Goal: Information Seeking & Learning: Find specific page/section

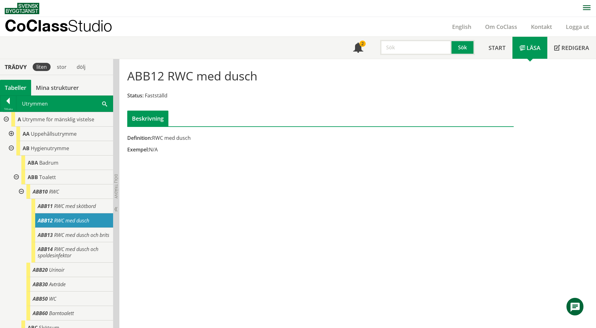
click at [102, 105] on div "Utrymmen Sök" at bounding box center [64, 104] width 96 height 16
click at [103, 105] on span at bounding box center [104, 103] width 5 height 7
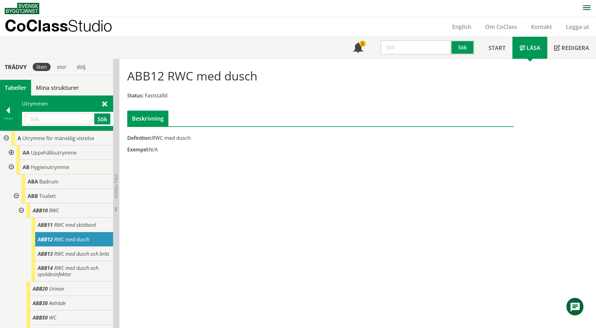
click at [67, 117] on input "text" at bounding box center [58, 118] width 67 height 11
paste input "ABA"
click at [98, 120] on button "Sök" at bounding box center [102, 118] width 16 height 11
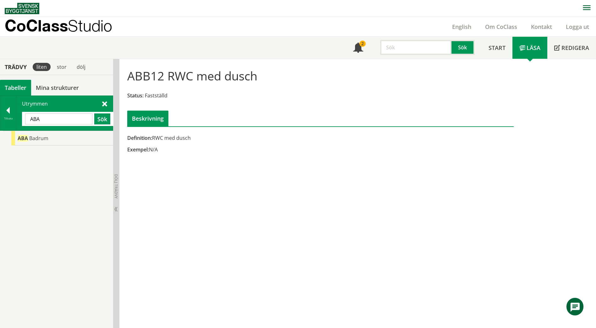
drag, startPoint x: 62, startPoint y: 120, endPoint x: 23, endPoint y: 116, distance: 39.8
click at [23, 116] on div "ABA Sök" at bounding box center [67, 119] width 91 height 14
click at [88, 132] on div "ABB60 Barntoalett" at bounding box center [62, 138] width 102 height 14
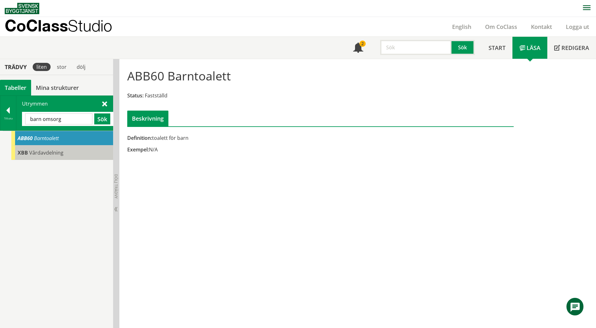
click at [75, 155] on div "XBB Vårdavdelning" at bounding box center [62, 152] width 102 height 14
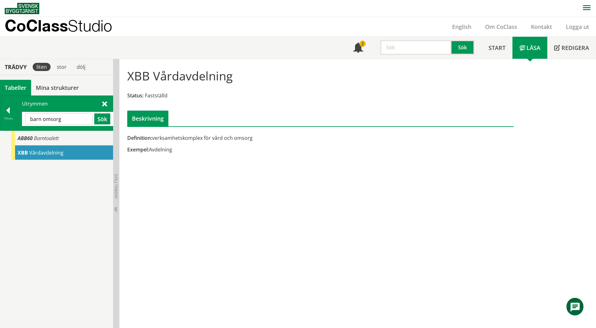
click at [42, 122] on input "barn omsorg" at bounding box center [58, 118] width 67 height 11
drag, startPoint x: 82, startPoint y: 119, endPoint x: 20, endPoint y: 123, distance: 62.0
click at [20, 123] on div "Utrymmen omsorg Sök" at bounding box center [64, 113] width 96 height 35
paste input "Lekutrymme"
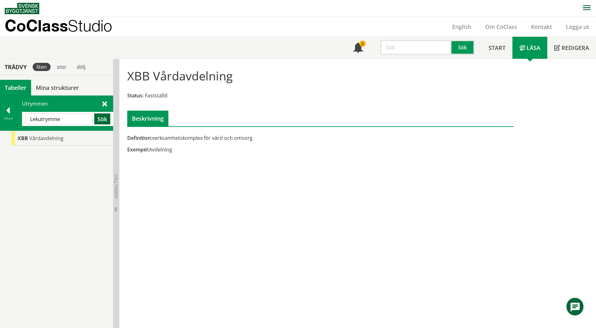
click at [103, 119] on button "Sök" at bounding box center [102, 118] width 16 height 11
click at [239, 19] on div "CoClass Studio English Om CoClass Kontakt Logga ut" at bounding box center [300, 26] width 591 height 19
drag, startPoint x: 66, startPoint y: 119, endPoint x: 25, endPoint y: 121, distance: 40.6
click at [25, 121] on input "Lekutrymme" at bounding box center [58, 118] width 67 height 11
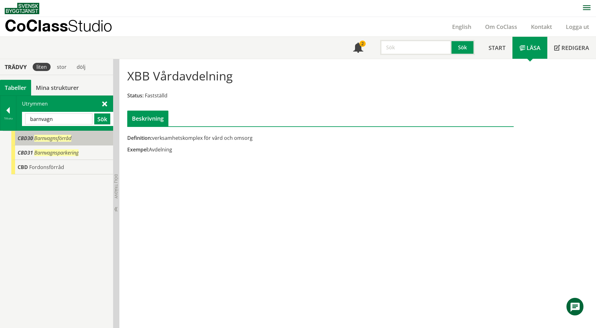
click at [45, 141] on span "Barnvagnsförråd" at bounding box center [52, 138] width 37 height 7
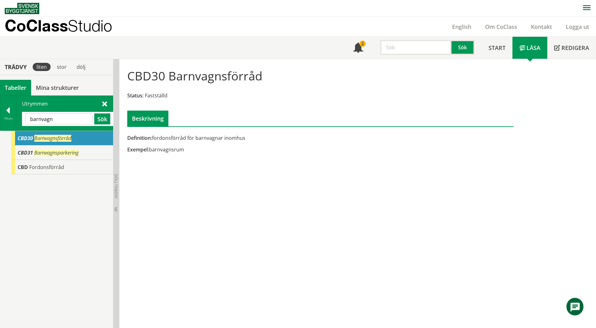
drag, startPoint x: 63, startPoint y: 122, endPoint x: 30, endPoint y: 120, distance: 32.4
click at [30, 120] on input "barnvagn" at bounding box center [58, 118] width 67 height 11
paste input "Batterirum"
click at [108, 121] on button "Sök" at bounding box center [102, 118] width 16 height 11
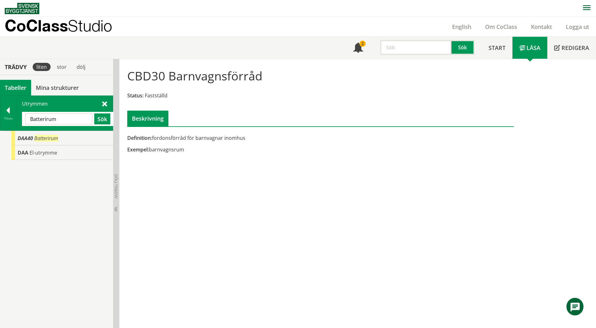
drag, startPoint x: 67, startPoint y: 119, endPoint x: 23, endPoint y: 118, distance: 43.7
click at [23, 118] on div "Batterirum Sök" at bounding box center [67, 119] width 91 height 14
drag, startPoint x: 35, startPoint y: 120, endPoint x: 11, endPoint y: 119, distance: 24.5
click at [11, 119] on div "Tillbaka Utrymmen hiss Sök" at bounding box center [56, 112] width 113 height 35
paste input "BDA"
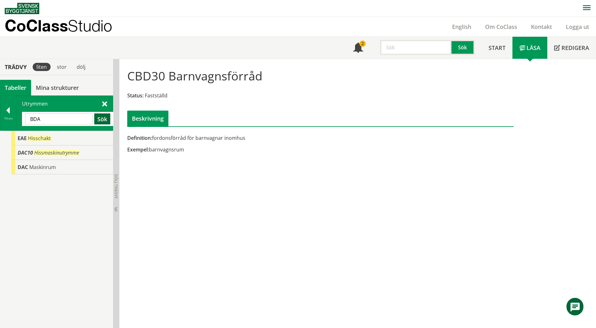
click at [102, 120] on button "Sök" at bounding box center [102, 118] width 16 height 11
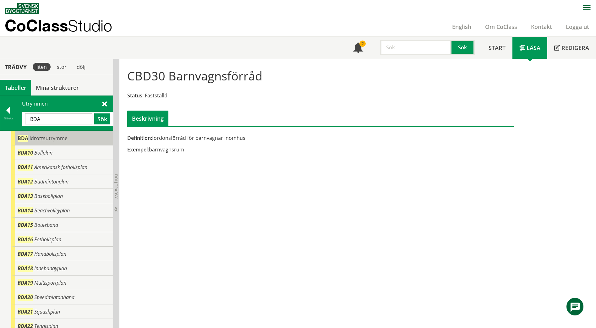
click at [77, 141] on div "BDA Idrottsutrymme" at bounding box center [62, 138] width 102 height 14
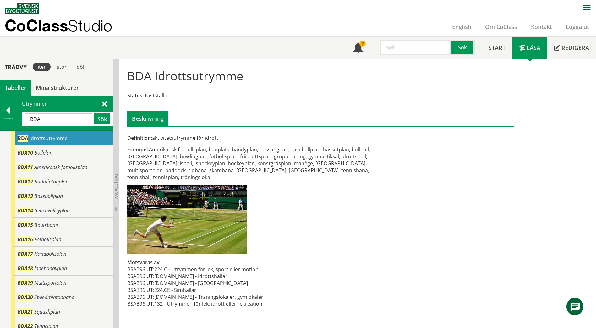
drag, startPoint x: 68, startPoint y: 120, endPoint x: 23, endPoint y: 119, distance: 44.6
click at [23, 119] on div "BDA Sök" at bounding box center [67, 119] width 91 height 14
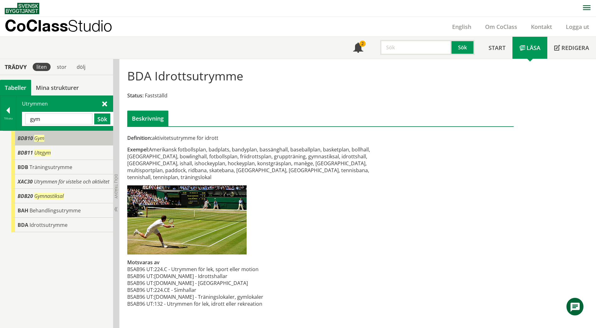
click at [25, 141] on span "BDB10" at bounding box center [25, 138] width 15 height 7
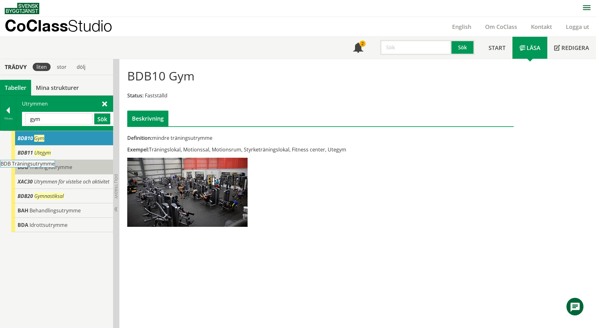
click at [94, 163] on div "BDB Träningsutrymme" at bounding box center [62, 167] width 102 height 14
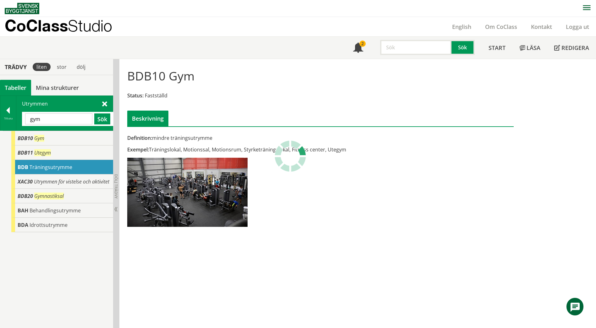
click at [94, 163] on div "BDB Träningsutrymme" at bounding box center [62, 167] width 102 height 14
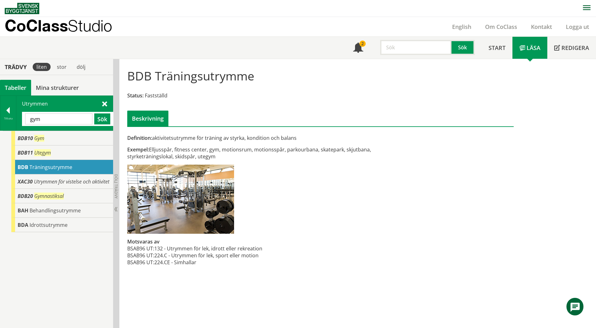
drag, startPoint x: 68, startPoint y: 122, endPoint x: 25, endPoint y: 120, distance: 43.4
click at [25, 120] on div "gym Sök" at bounding box center [67, 119] width 91 height 14
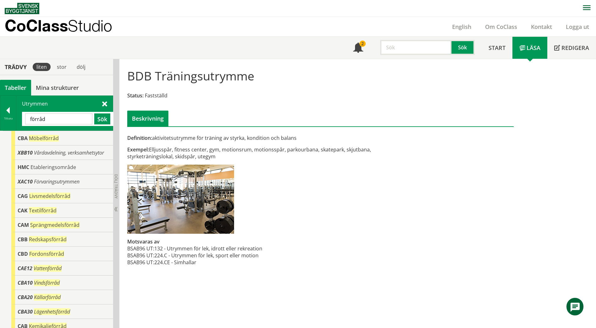
click at [103, 103] on span at bounding box center [104, 103] width 5 height 7
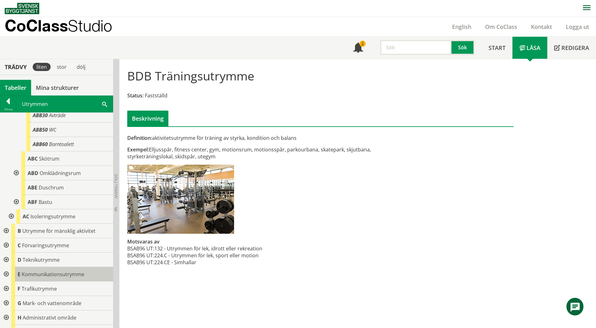
scroll to position [215, 0]
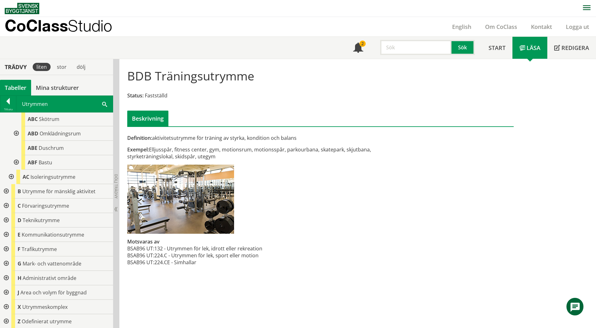
click at [6, 204] on div at bounding box center [5, 205] width 11 height 14
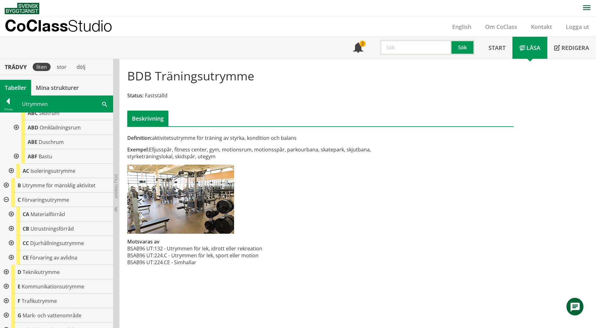
click at [12, 220] on div at bounding box center [10, 214] width 11 height 14
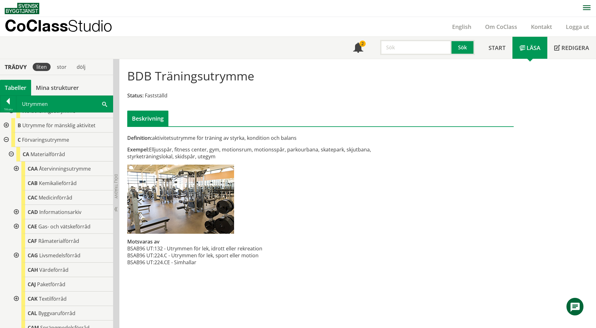
scroll to position [278, 0]
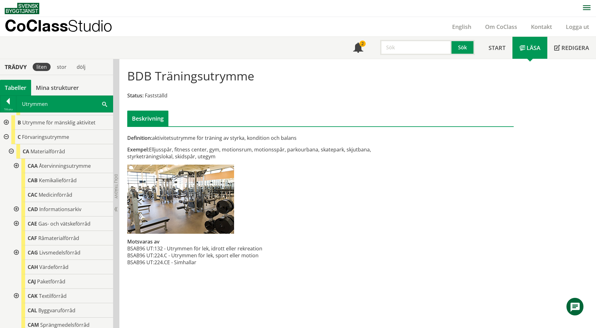
click at [16, 257] on div at bounding box center [15, 252] width 11 height 14
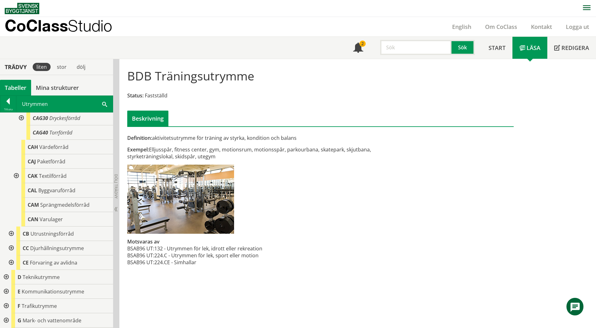
scroll to position [466, 0]
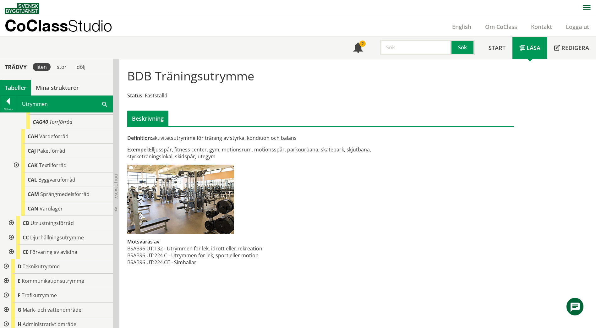
click at [12, 230] on div at bounding box center [10, 223] width 11 height 14
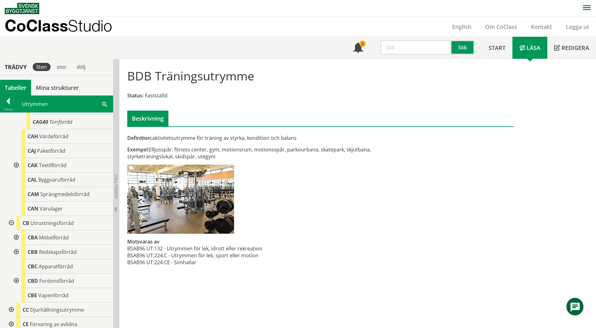
click at [18, 257] on div at bounding box center [15, 252] width 11 height 14
click at [68, 255] on span "Redskapsförråd" at bounding box center [58, 251] width 38 height 7
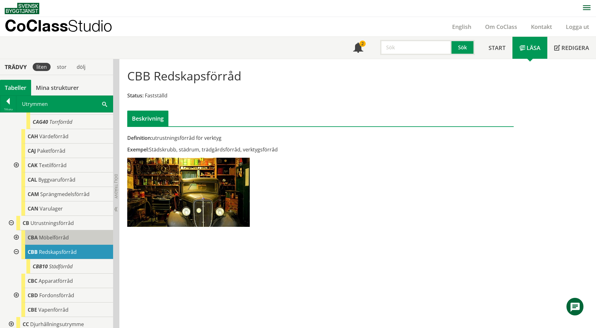
click at [77, 245] on div "CBA Möbelförråd" at bounding box center [67, 237] width 92 height 14
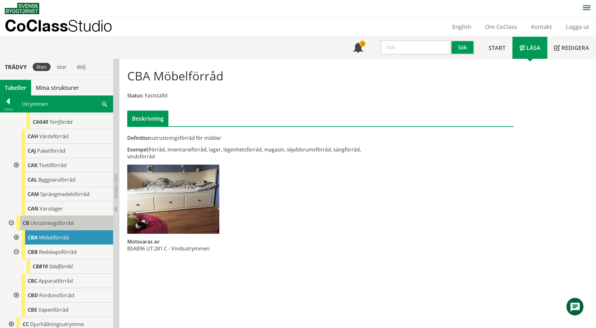
click at [74, 230] on div "CB Utrustningsförråd" at bounding box center [64, 223] width 97 height 14
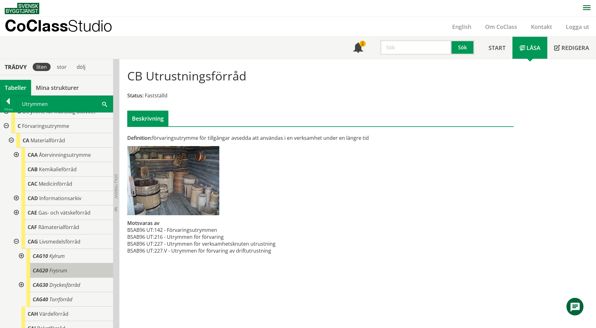
scroll to position [278, 0]
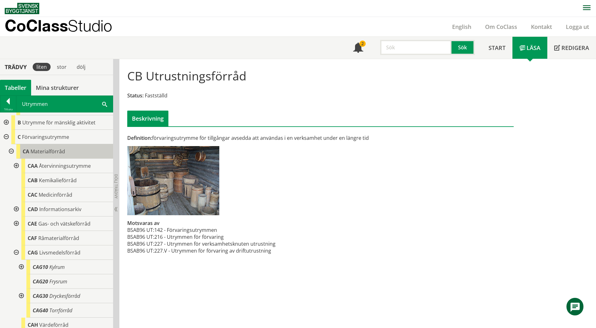
click at [59, 155] on span "Materialförråd" at bounding box center [47, 151] width 35 height 7
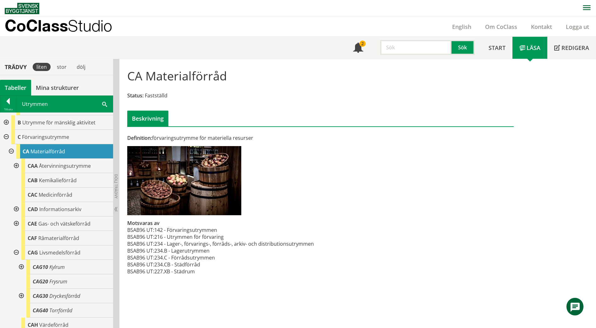
click at [103, 103] on span at bounding box center [104, 103] width 5 height 7
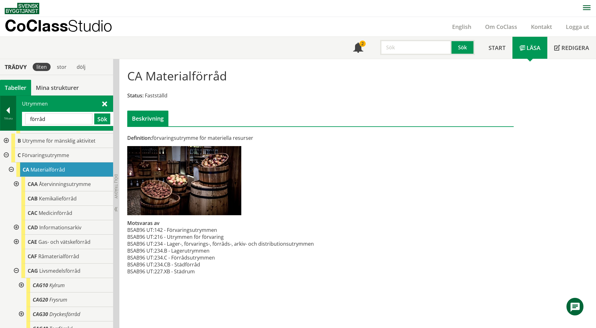
drag, startPoint x: 73, startPoint y: 122, endPoint x: 15, endPoint y: 117, distance: 57.7
click at [15, 117] on div "Tillbaka Utrymmen förråd Sök" at bounding box center [56, 112] width 113 height 35
paste input "Återvinningsutrymme"
click at [97, 116] on button "Sök" at bounding box center [102, 118] width 16 height 11
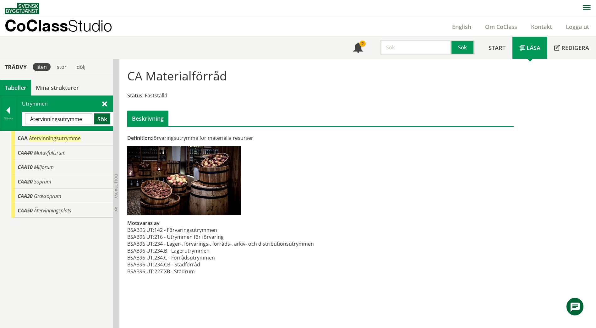
click at [100, 116] on button "Sök" at bounding box center [102, 118] width 16 height 11
click at [80, 140] on span "Återvinningsutrymme" at bounding box center [55, 138] width 52 height 7
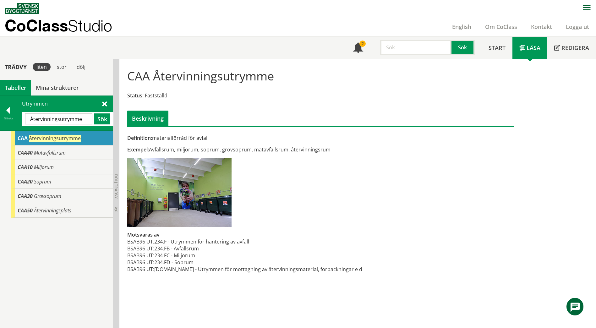
drag, startPoint x: 89, startPoint y: 118, endPoint x: 22, endPoint y: 116, distance: 67.5
click at [22, 116] on div "Utrymmen Återvinningsutrymme Sök" at bounding box center [64, 113] width 96 height 35
paste input "Cykelförråd"
click at [98, 116] on button "Sök" at bounding box center [102, 118] width 16 height 11
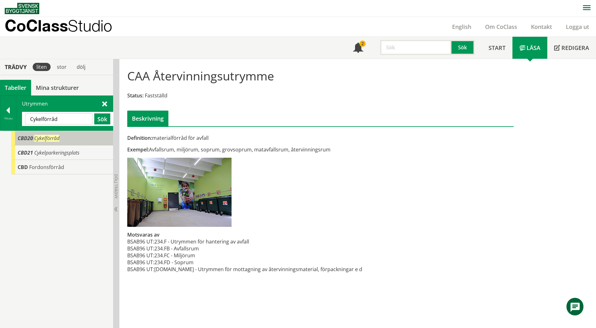
click at [74, 138] on div "CBD20 Cykelförråd" at bounding box center [62, 138] width 102 height 14
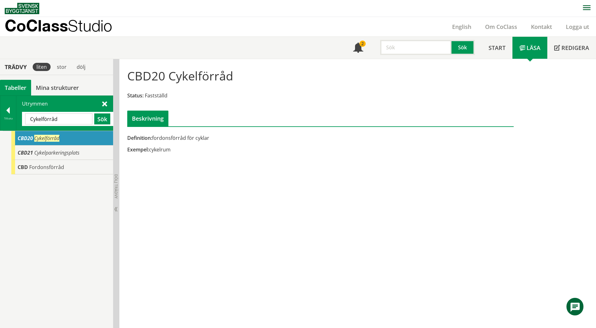
drag, startPoint x: 71, startPoint y: 119, endPoint x: 17, endPoint y: 118, distance: 54.7
click at [17, 118] on div "Utrymmen Cykelförråd Sök" at bounding box center [64, 113] width 96 height 35
click at [62, 152] on span "Cykelparkeringsplats" at bounding box center [56, 152] width 45 height 7
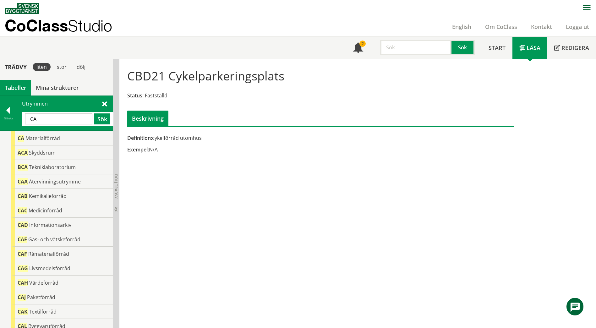
drag, startPoint x: 57, startPoint y: 120, endPoint x: 24, endPoint y: 119, distance: 32.4
click at [24, 119] on div "CA Sök" at bounding box center [67, 119] width 91 height 14
paste input "Odefinierat utrymme"
click at [104, 120] on button "Sök" at bounding box center [102, 118] width 16 height 11
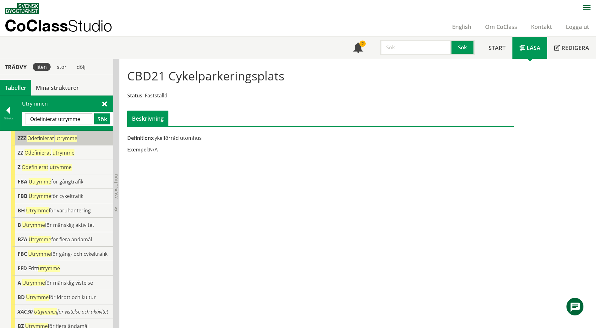
click at [88, 137] on div "ZZZ Odefinierat utrymme" at bounding box center [62, 138] width 102 height 14
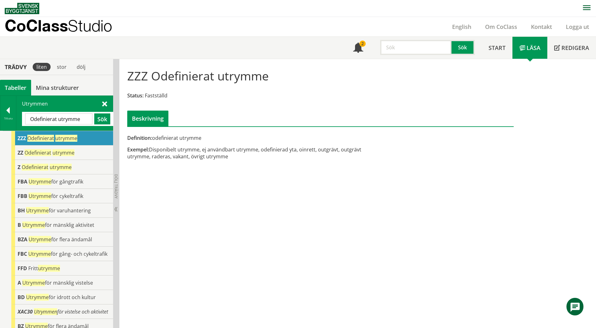
drag, startPoint x: 80, startPoint y: 120, endPoint x: 19, endPoint y: 120, distance: 61.9
click at [19, 120] on div "Utrymmen Odefinierat utrymme Sök" at bounding box center [64, 113] width 96 height 35
paste input "DA"
click at [102, 120] on button "Sök" at bounding box center [102, 118] width 16 height 11
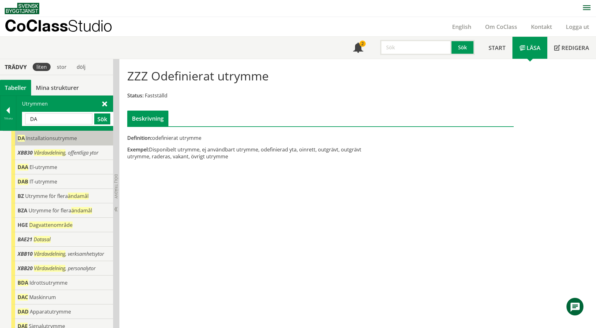
click at [89, 134] on div "DA Installationsutrymme" at bounding box center [62, 138] width 102 height 14
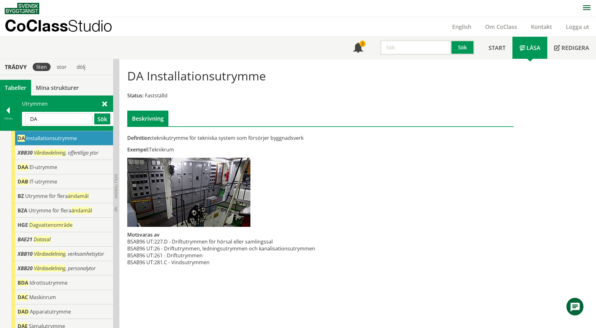
click at [70, 120] on input "DA" at bounding box center [58, 118] width 67 height 11
click at [106, 121] on button "Sök" at bounding box center [102, 118] width 16 height 11
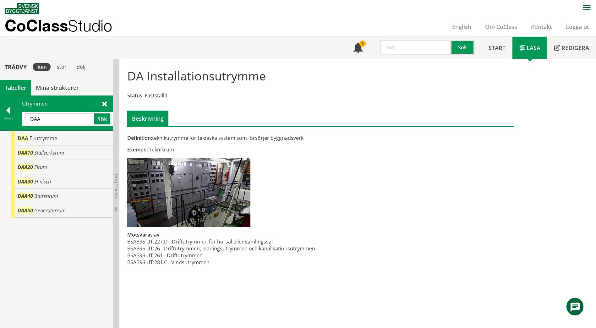
click at [105, 102] on span at bounding box center [104, 103] width 5 height 7
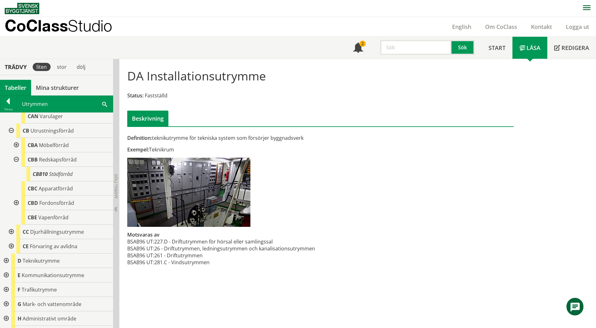
scroll to position [605, 0]
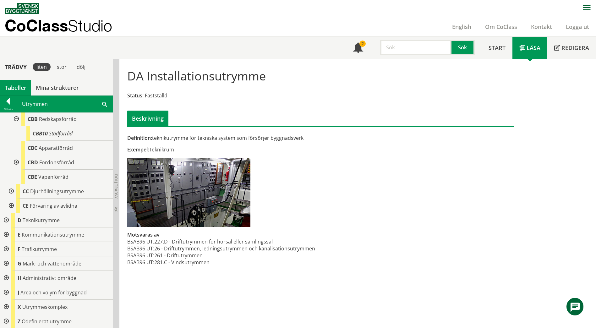
click at [8, 218] on div at bounding box center [5, 220] width 11 height 14
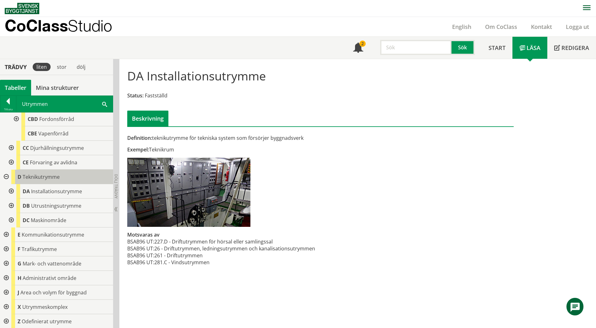
scroll to position [648, 0]
click at [11, 191] on div at bounding box center [10, 191] width 11 height 14
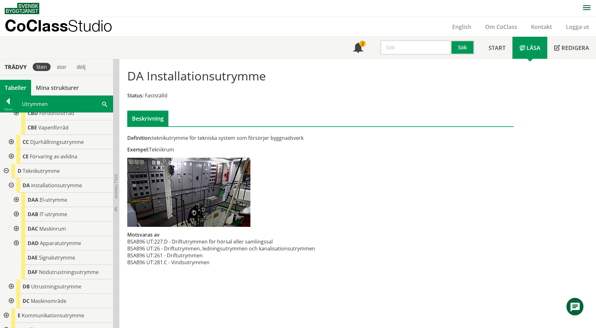
click at [105, 103] on span at bounding box center [104, 103] width 5 height 7
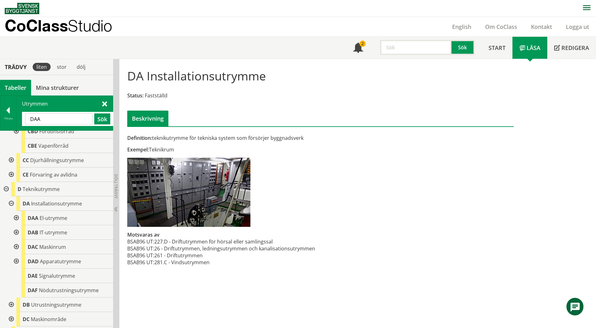
drag, startPoint x: 68, startPoint y: 121, endPoint x: 16, endPoint y: 121, distance: 51.5
click at [16, 121] on div "Utrymmen DAA Sök" at bounding box center [64, 113] width 96 height 35
paste input "Repetitionsrum"
click at [97, 117] on button "Sök" at bounding box center [102, 118] width 16 height 11
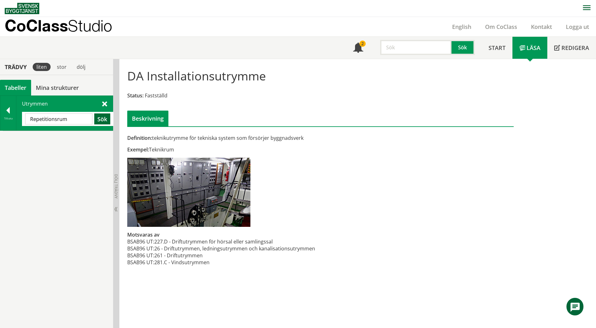
scroll to position [0, 0]
click at [75, 120] on input "Repetitionsrum" at bounding box center [58, 118] width 67 height 11
drag, startPoint x: 68, startPoint y: 120, endPoint x: 21, endPoint y: 120, distance: 46.5
click at [21, 120] on div "Utrymmen Repetitionsrum Sök" at bounding box center [64, 113] width 96 height 35
paste input "ENTRÉ INNERGÅRD"
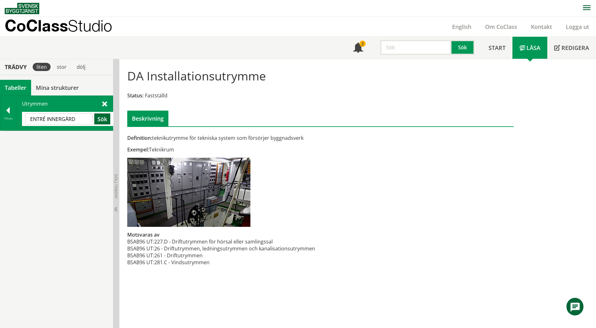
click at [103, 119] on button "Sök" at bounding box center [102, 118] width 16 height 11
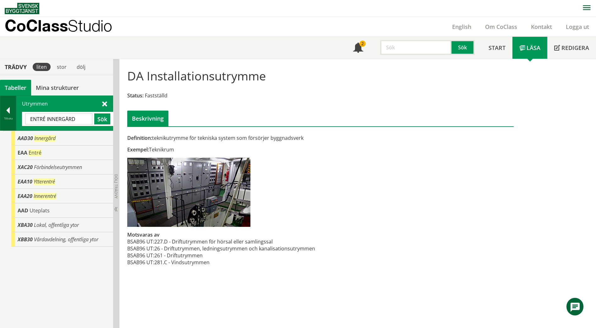
drag, startPoint x: 79, startPoint y: 118, endPoint x: 16, endPoint y: 116, distance: 63.5
click at [16, 116] on div "Tillbaka Utrymmen ENTRÉ INNERGÅRD Sök" at bounding box center [56, 112] width 113 height 35
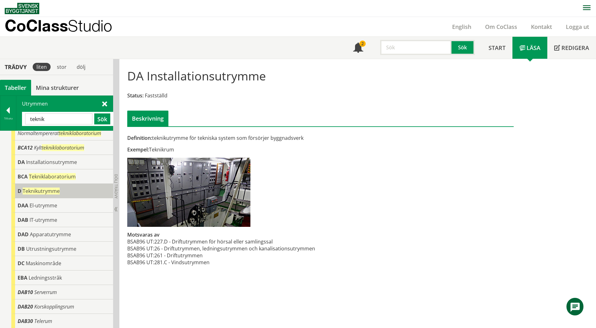
scroll to position [46, 0]
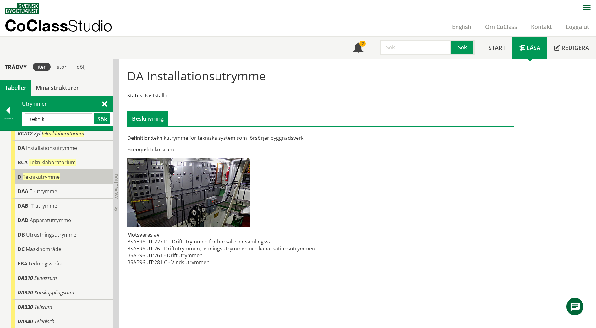
click at [34, 178] on span "Teknikutrymme" at bounding box center [41, 176] width 37 height 7
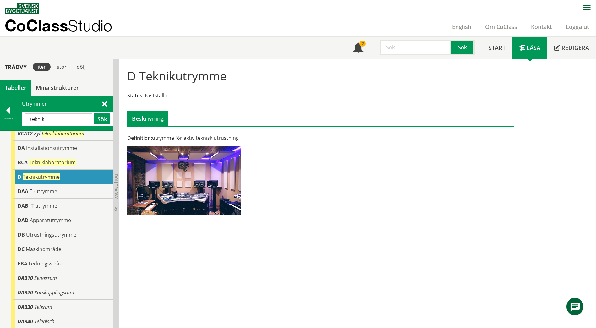
click at [102, 103] on span at bounding box center [104, 103] width 5 height 7
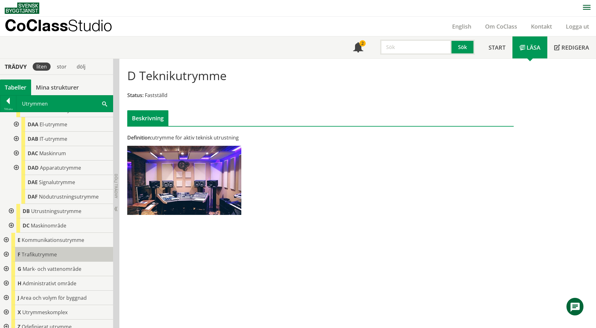
scroll to position [735, 0]
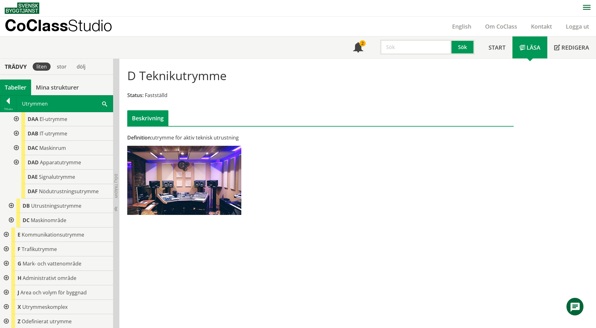
click at [12, 206] on div at bounding box center [10, 205] width 11 height 14
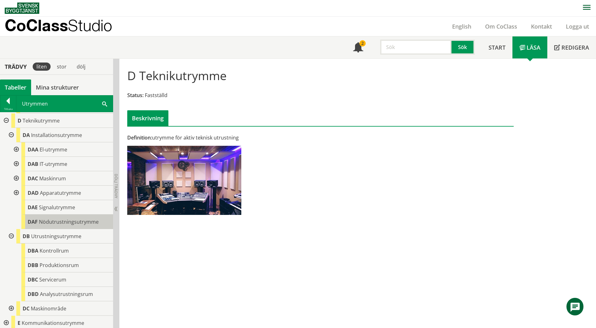
scroll to position [636, 0]
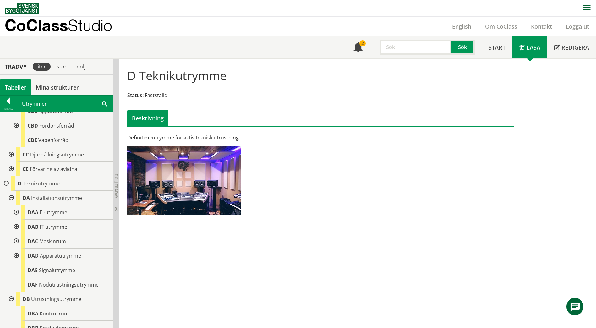
click at [16, 246] on div at bounding box center [15, 241] width 11 height 14
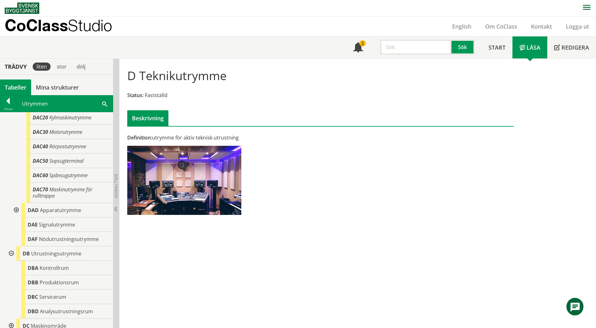
scroll to position [793, 0]
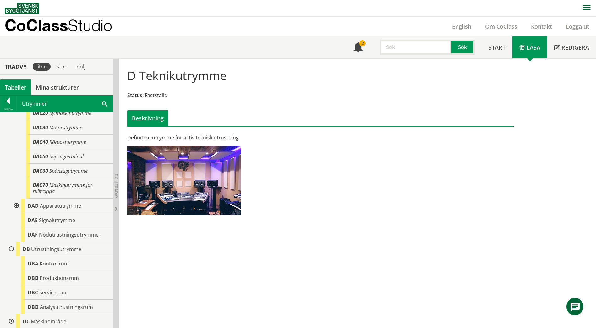
click at [14, 210] on div at bounding box center [15, 205] width 11 height 14
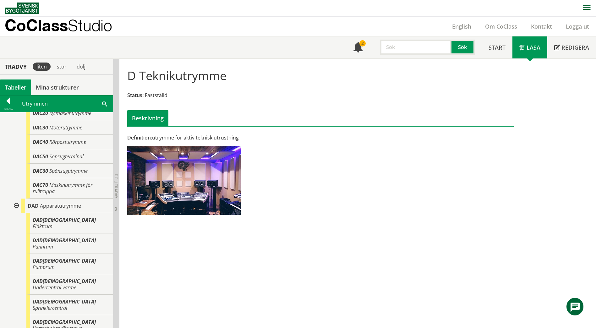
click at [102, 102] on span at bounding box center [104, 103] width 5 height 7
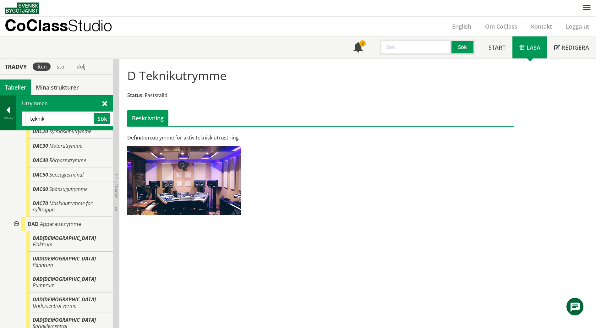
drag, startPoint x: 54, startPoint y: 122, endPoint x: 16, endPoint y: 116, distance: 39.1
click at [16, 116] on div "Tillbaka Utrymmen teknik Sök" at bounding box center [56, 112] width 113 height 35
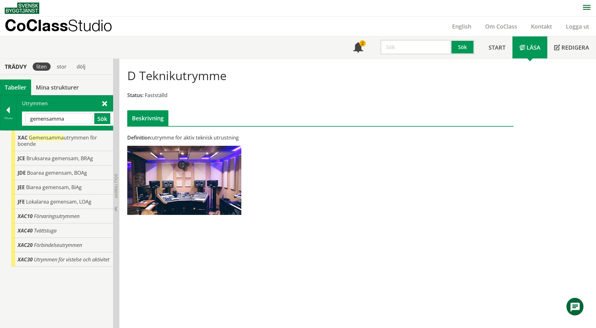
drag, startPoint x: 68, startPoint y: 121, endPoint x: 26, endPoint y: 120, distance: 41.8
click at [26, 120] on input "gemensamma" at bounding box center [58, 118] width 67 height 11
paste input "DAD[DEMOGRAPHIC_DATA]"
click at [103, 118] on button "Sök" at bounding box center [102, 118] width 16 height 11
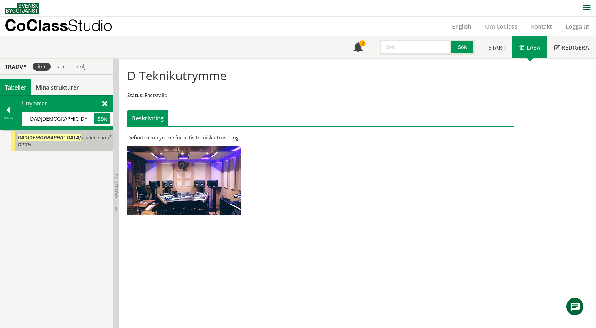
click at [72, 137] on span "Undercentral värme" at bounding box center [64, 140] width 93 height 13
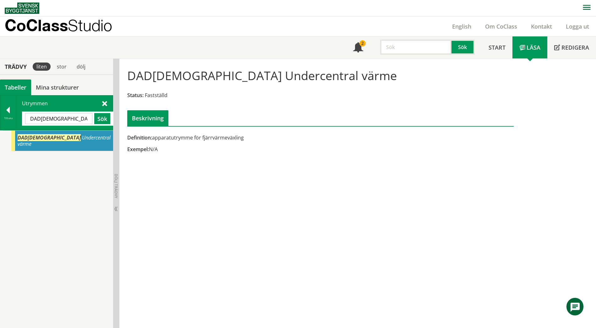
drag, startPoint x: 65, startPoint y: 119, endPoint x: 18, endPoint y: 118, distance: 47.4
click at [18, 118] on div "Utrymmen DAD[DEMOGRAPHIC_DATA] Sök" at bounding box center [64, 112] width 96 height 35
paste input "Redskapsförråd"
click at [97, 119] on button "Sök" at bounding box center [102, 118] width 16 height 11
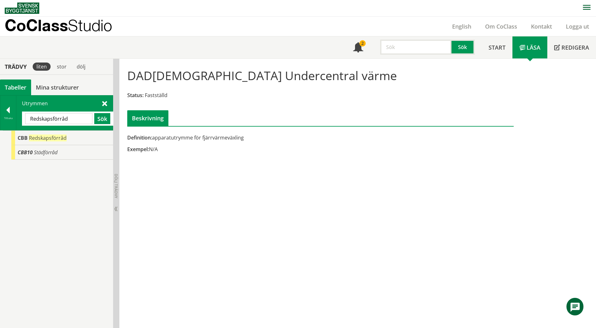
click at [105, 102] on span at bounding box center [104, 103] width 5 height 7
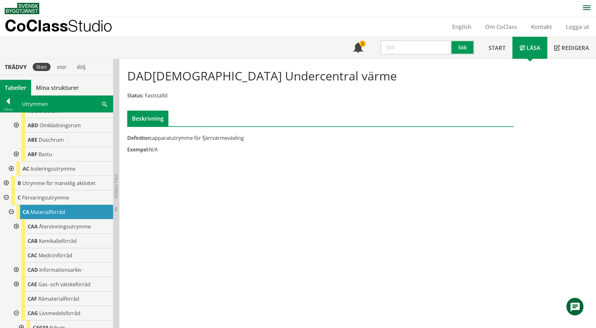
scroll to position [220, 0]
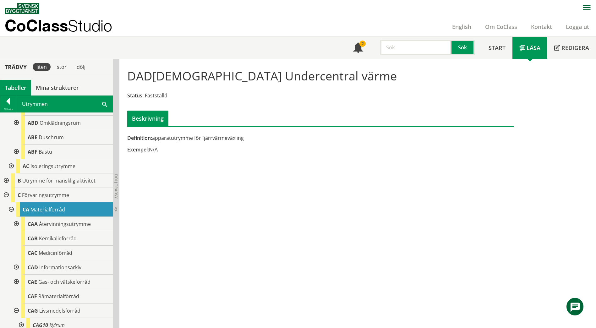
click at [7, 187] on div at bounding box center [5, 180] width 11 height 14
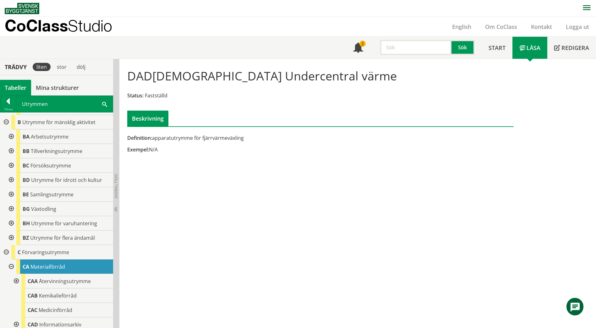
scroll to position [283, 0]
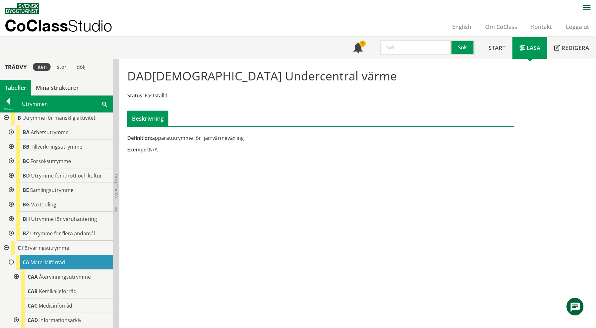
click at [12, 139] on div at bounding box center [10, 132] width 11 height 14
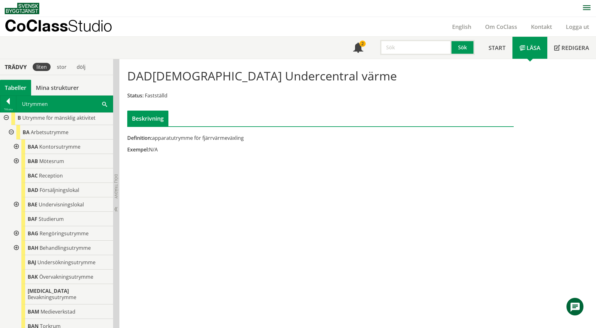
click at [18, 154] on div at bounding box center [15, 146] width 11 height 14
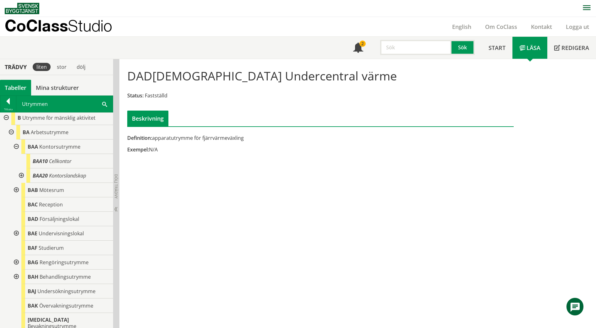
click at [18, 154] on div at bounding box center [15, 146] width 11 height 14
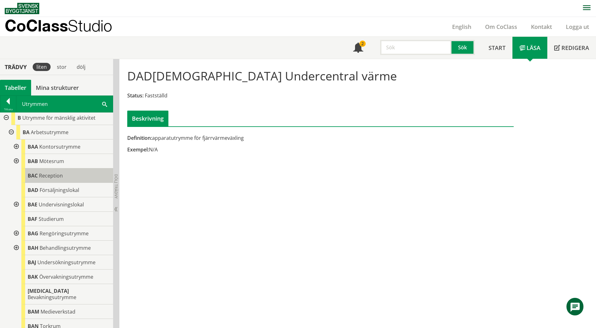
click at [44, 179] on span "Reception" at bounding box center [51, 175] width 24 height 7
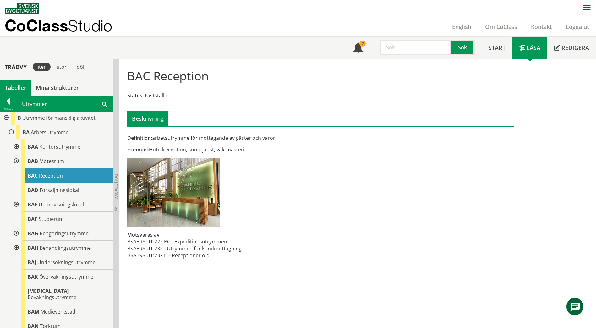
click at [103, 103] on span at bounding box center [104, 103] width 5 height 7
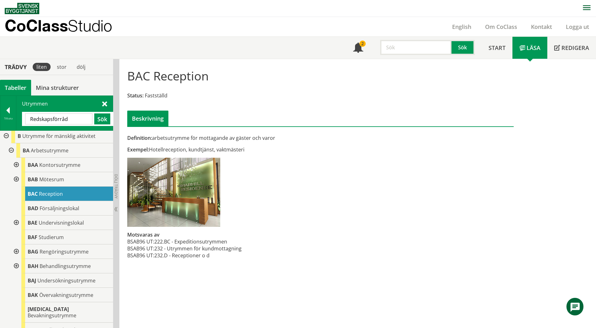
drag, startPoint x: 79, startPoint y: 118, endPoint x: 28, endPoint y: 118, distance: 51.2
click at [28, 118] on input "Redskapsförråd" at bounding box center [58, 118] width 67 height 11
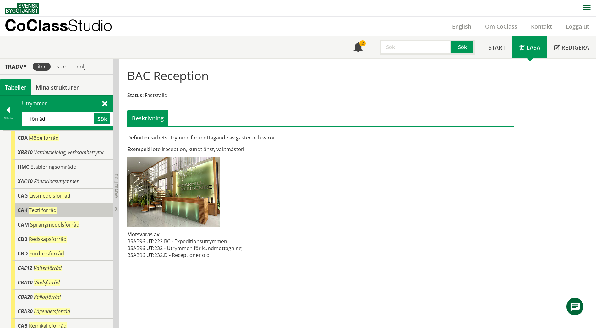
click at [37, 210] on span "Textilförråd" at bounding box center [43, 210] width 28 height 7
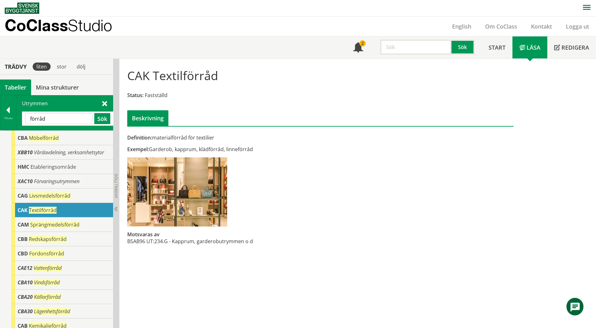
drag, startPoint x: 52, startPoint y: 121, endPoint x: 27, endPoint y: 118, distance: 25.3
click at [27, 118] on input "förråd" at bounding box center [58, 118] width 67 height 11
click at [105, 120] on button "Sök" at bounding box center [102, 118] width 16 height 11
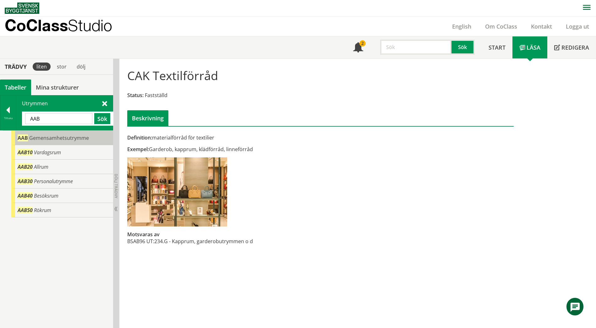
click at [99, 135] on div "AAB Gemensamhetsutrymme" at bounding box center [62, 138] width 102 height 14
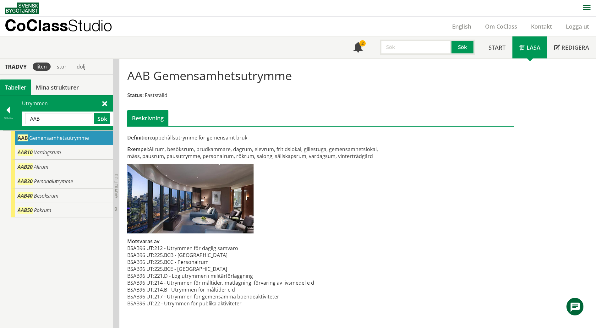
drag, startPoint x: 62, startPoint y: 120, endPoint x: 25, endPoint y: 117, distance: 36.8
click at [25, 117] on input "AAB" at bounding box center [58, 118] width 67 height 11
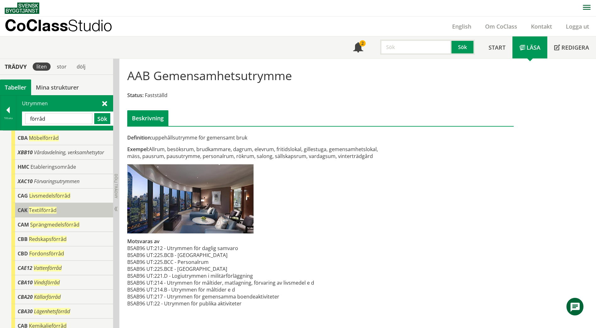
click at [65, 211] on div "CAK Textilförråd" at bounding box center [62, 210] width 102 height 14
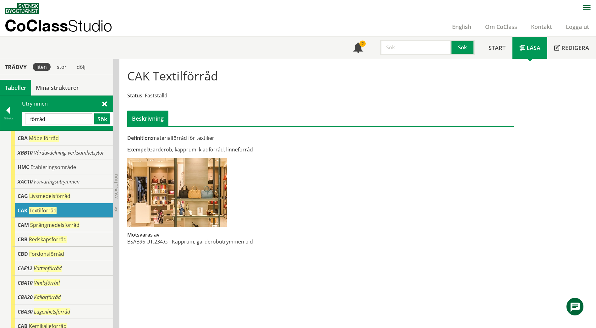
click at [60, 121] on input "förråd" at bounding box center [58, 118] width 67 height 11
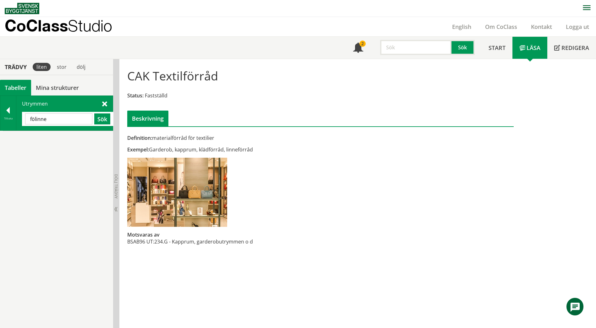
drag, startPoint x: 35, startPoint y: 121, endPoint x: 26, endPoint y: 119, distance: 9.2
click at [26, 119] on input "fölinne" at bounding box center [58, 118] width 67 height 11
click at [61, 139] on div "CAK30 Linneförråd" at bounding box center [62, 138] width 102 height 14
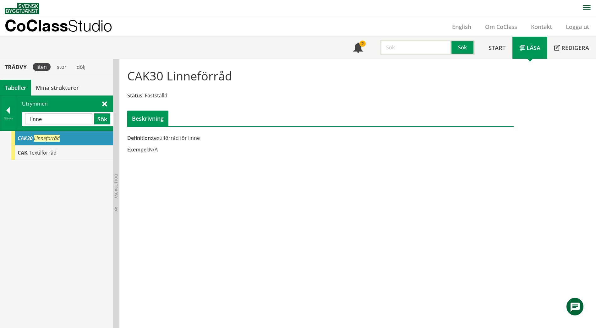
drag, startPoint x: 51, startPoint y: 118, endPoint x: 29, endPoint y: 119, distance: 21.7
click at [29, 119] on input "linne" at bounding box center [58, 118] width 67 height 11
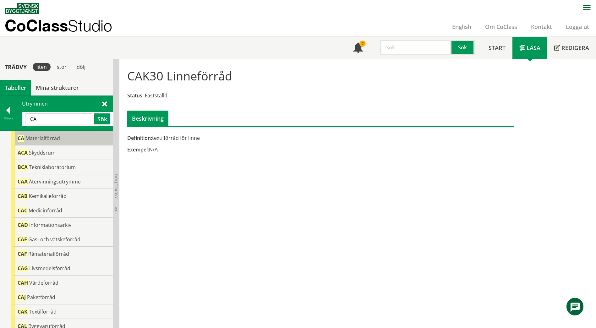
click at [52, 138] on span "Materialförråd" at bounding box center [42, 138] width 35 height 7
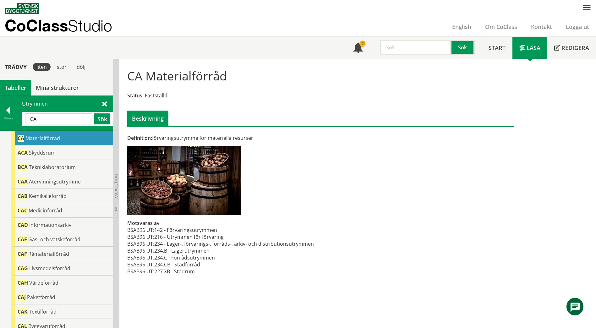
drag, startPoint x: 62, startPoint y: 118, endPoint x: -1, endPoint y: 114, distance: 63.9
click at [0, 114] on html "AMA AMA Beskrivningsverktyg AMA Funktion BSAB Bygginfo Byggjura Byggkatalogen […" at bounding box center [298, 164] width 596 height 328
paste input "Redskapsförråd"
click at [102, 118] on button "Sök" at bounding box center [102, 118] width 16 height 11
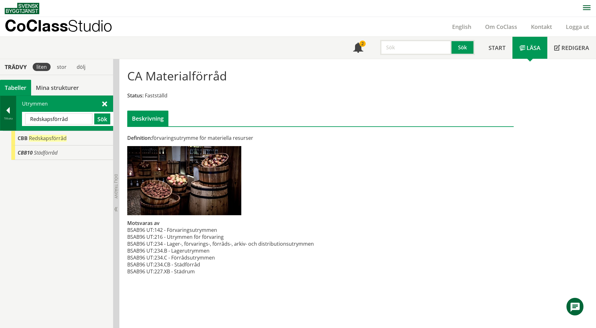
drag, startPoint x: 78, startPoint y: 122, endPoint x: 10, endPoint y: 121, distance: 68.5
click at [10, 121] on div "Tillbaka Utrymmen Redskapsförråd Sök" at bounding box center [56, 112] width 113 height 35
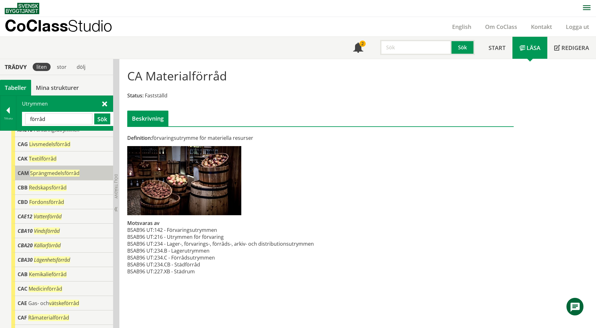
scroll to position [63, 0]
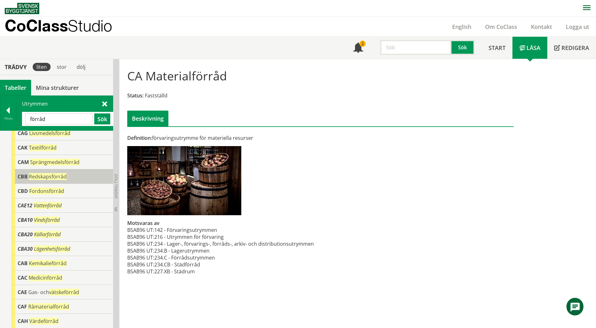
click at [82, 178] on div "CBB Redskapsförråd" at bounding box center [62, 176] width 102 height 14
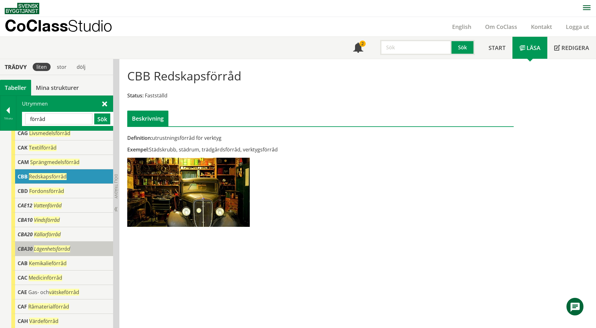
click at [83, 247] on div "CBA30 Lägenhetsförråd" at bounding box center [62, 248] width 102 height 14
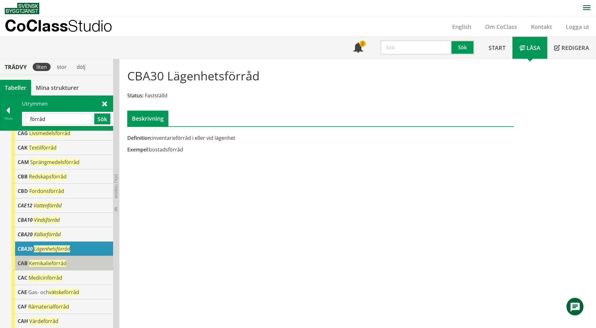
click at [80, 262] on div "CAB Kemikalieförråd" at bounding box center [62, 263] width 102 height 14
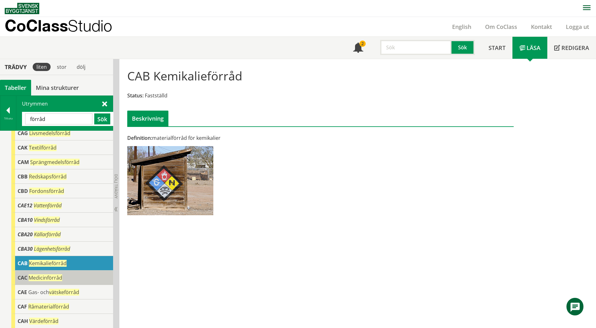
click at [83, 275] on div "CAC Medicinförråd" at bounding box center [62, 277] width 102 height 14
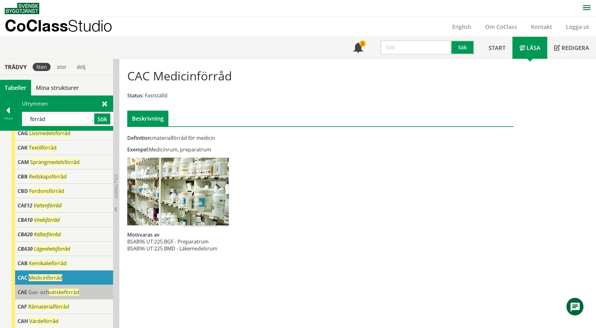
click at [89, 290] on div "CAE Gas- och vätskeförråd" at bounding box center [62, 292] width 102 height 14
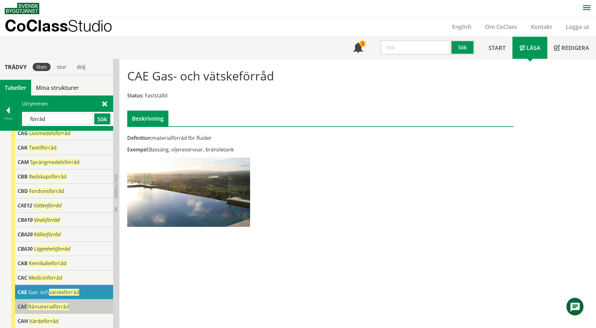
click at [82, 306] on div "CAF Råmaterialförråd" at bounding box center [62, 306] width 102 height 14
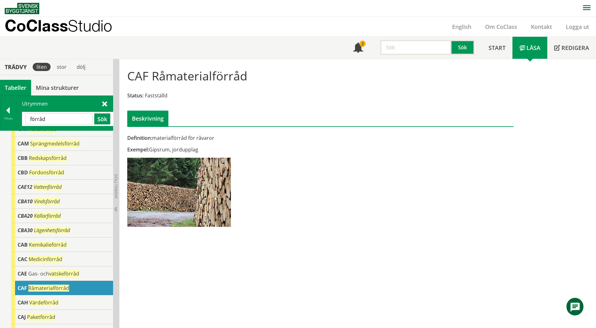
scroll to position [91, 0]
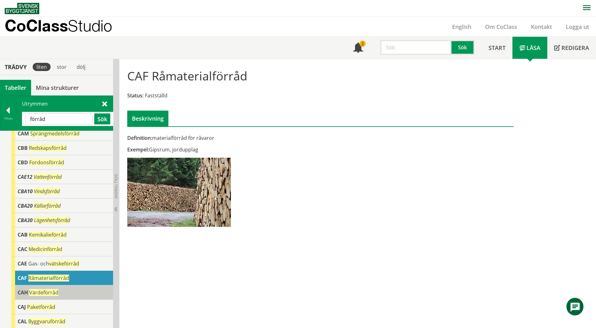
click at [79, 292] on div "CAH Värdeförråd" at bounding box center [62, 292] width 102 height 14
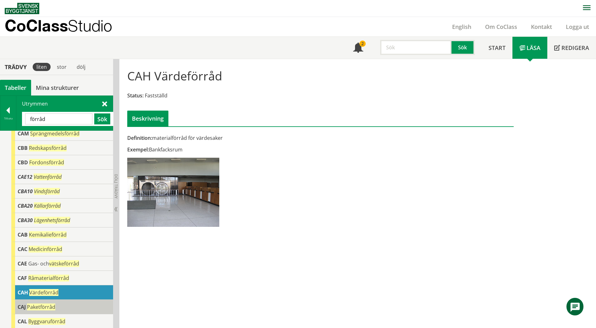
click at [81, 305] on div "CAJ Paketförråd" at bounding box center [62, 307] width 102 height 14
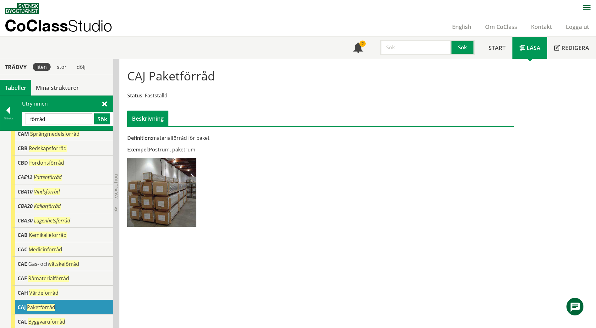
scroll to position [91, 0]
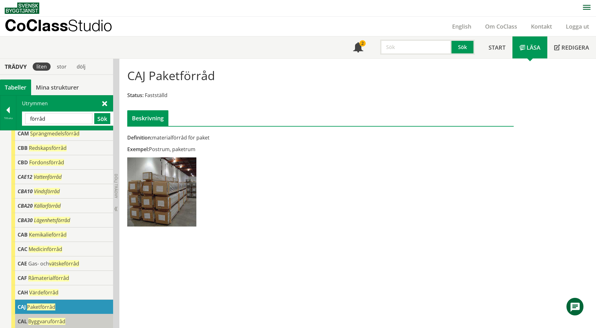
click at [76, 323] on div "CAL Byggvaruförråd" at bounding box center [62, 321] width 102 height 14
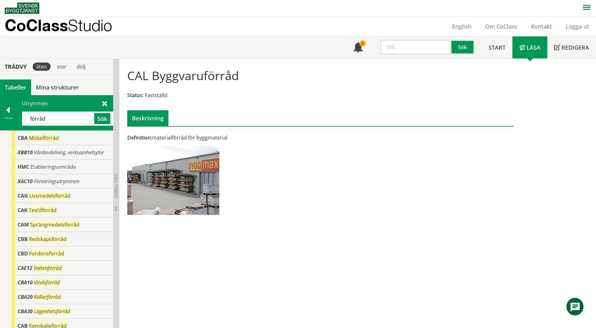
drag, startPoint x: 53, startPoint y: 121, endPoint x: 20, endPoint y: 123, distance: 32.7
click at [20, 123] on div "Utrymmen förråd Sök" at bounding box center [64, 112] width 96 height 35
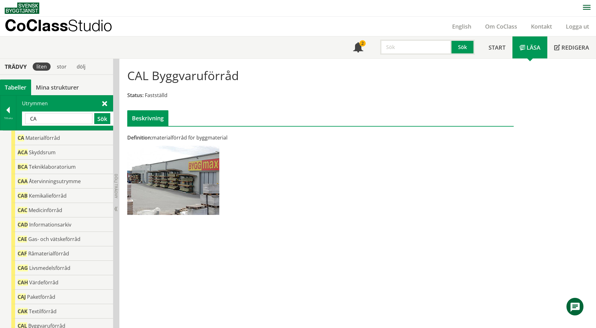
click at [101, 103] on div "Utrymmen CA Sök" at bounding box center [64, 112] width 96 height 35
click at [106, 103] on span at bounding box center [104, 103] width 5 height 7
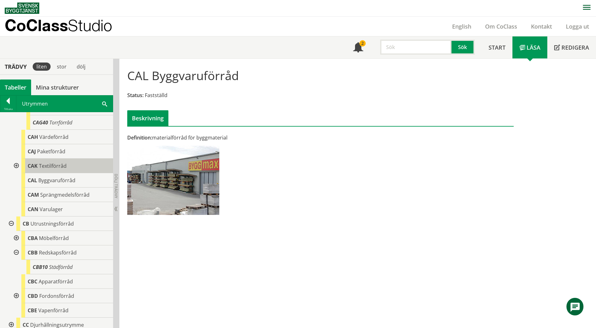
scroll to position [785, 0]
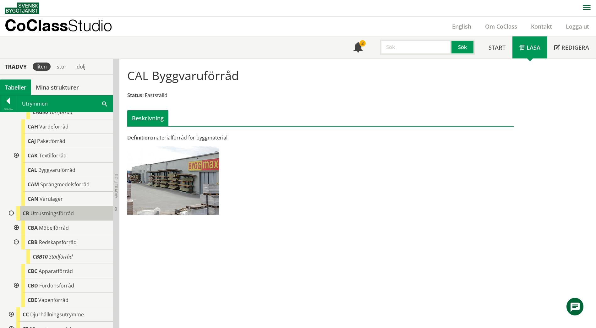
click at [59, 209] on div "CB Utrustningsförråd" at bounding box center [64, 213] width 97 height 14
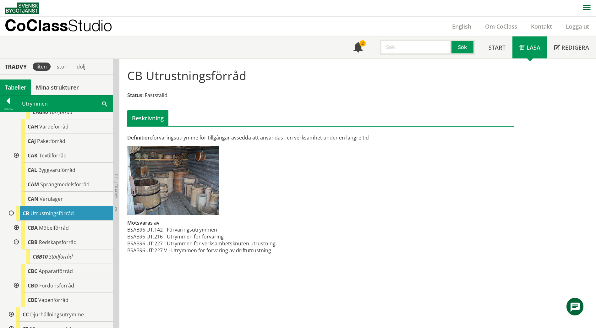
click at [102, 104] on span at bounding box center [104, 103] width 5 height 7
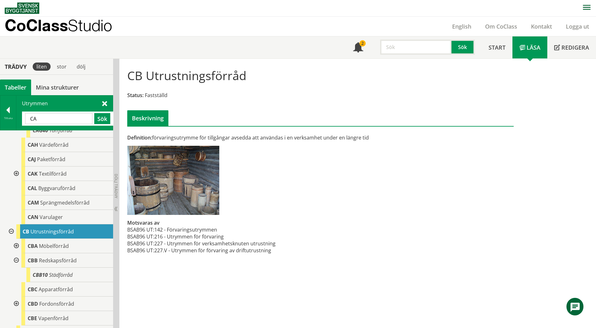
drag, startPoint x: 58, startPoint y: 122, endPoint x: 23, endPoint y: 119, distance: 35.3
click at [23, 119] on div "CA Sök" at bounding box center [67, 118] width 91 height 14
paste input "Utrustningsförråd"
type input "Utrustningsförråd"
click at [99, 116] on button "Sök" at bounding box center [102, 118] width 16 height 11
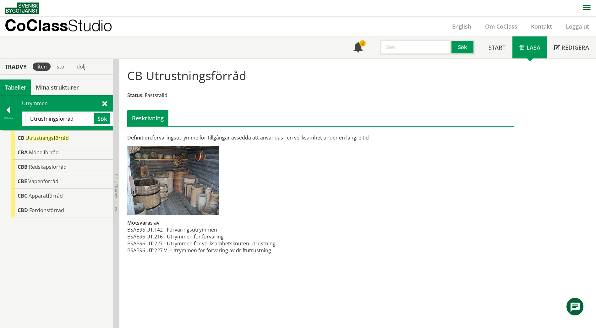
drag, startPoint x: 86, startPoint y: 117, endPoint x: 28, endPoint y: 118, distance: 58.1
click at [28, 118] on input "Utrustningsförråd" at bounding box center [58, 118] width 67 height 11
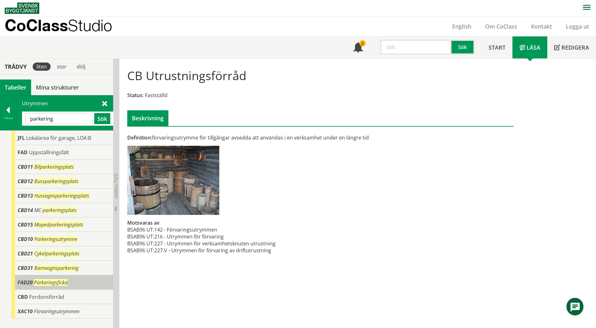
click at [80, 285] on div "FAD20 Parkeringsficka" at bounding box center [62, 282] width 102 height 14
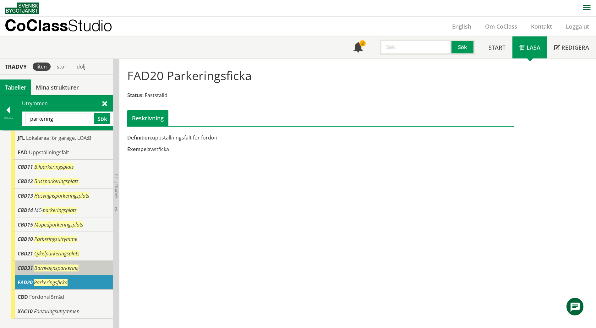
click at [82, 274] on div "CBD31 Barnvagnsparkering" at bounding box center [62, 268] width 102 height 14
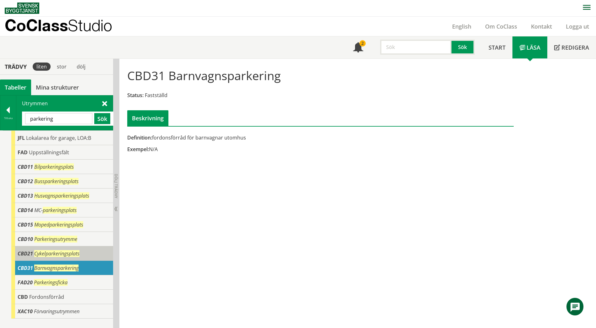
click at [83, 256] on div "CBD21 Cykelparkeringsplats" at bounding box center [62, 253] width 102 height 14
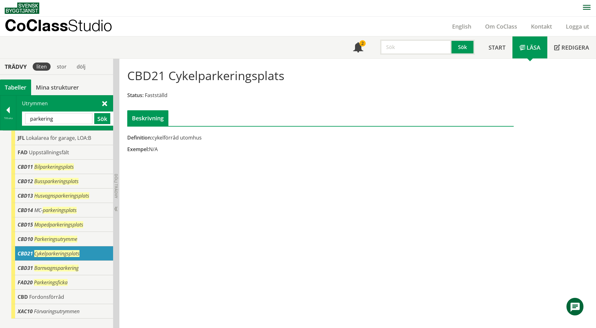
drag, startPoint x: 63, startPoint y: 121, endPoint x: 29, endPoint y: 119, distance: 34.6
click at [29, 119] on input "parkering" at bounding box center [58, 118] width 67 height 11
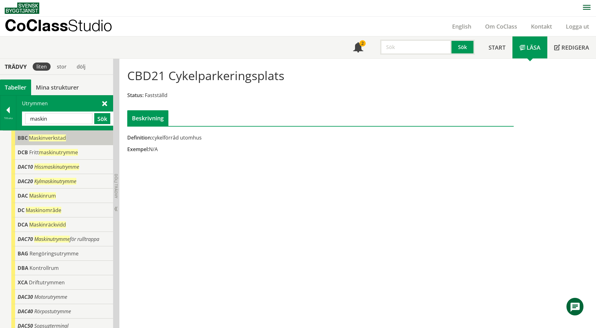
click at [41, 137] on span "Maskinverkstad" at bounding box center [47, 137] width 37 height 7
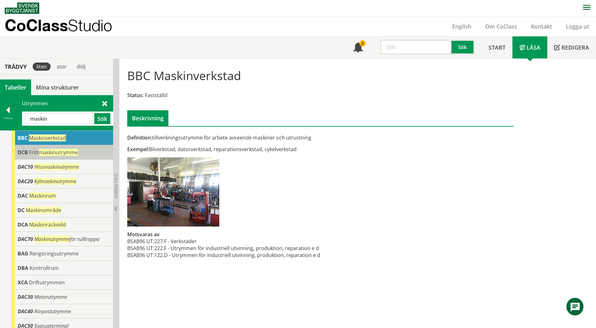
click at [46, 155] on span "maskinutrymme" at bounding box center [58, 152] width 39 height 7
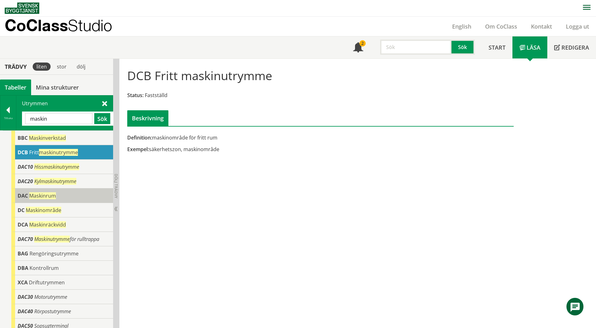
click at [76, 199] on div "DAC Maskinrum" at bounding box center [62, 195] width 102 height 14
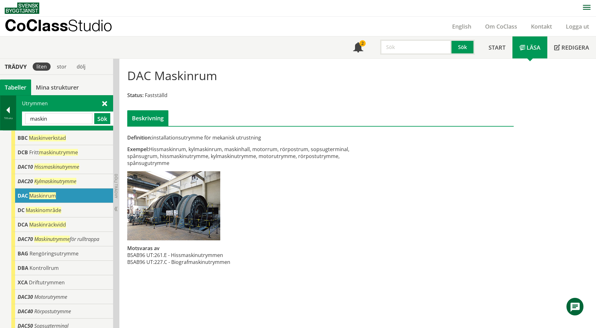
drag, startPoint x: 69, startPoint y: 120, endPoint x: 8, endPoint y: 119, distance: 60.9
click at [8, 119] on div "Tillbaka Utrymmen maskin Sök" at bounding box center [56, 112] width 113 height 35
paste input "BAF"
click at [102, 120] on button "Sök" at bounding box center [102, 118] width 16 height 11
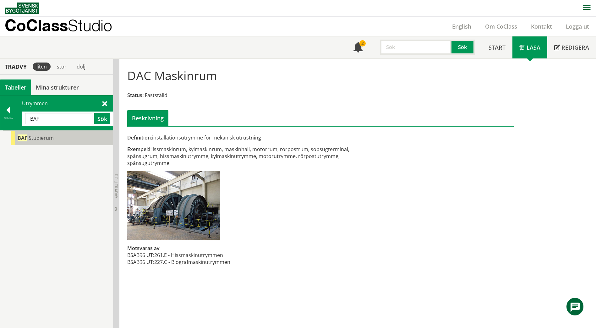
click at [88, 134] on div "BAF Studierum" at bounding box center [62, 138] width 102 height 14
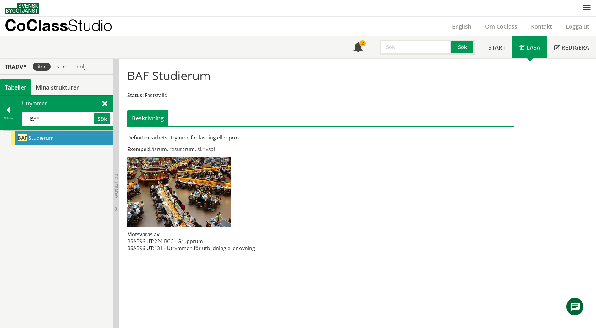
drag, startPoint x: 63, startPoint y: 115, endPoint x: 27, endPoint y: 121, distance: 36.9
click at [27, 121] on input "BAF" at bounding box center [58, 118] width 67 height 11
type input "balkon"
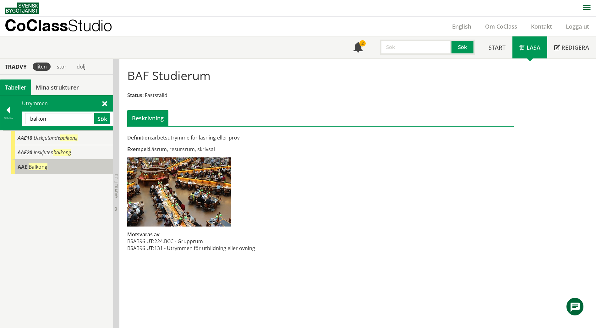
click at [19, 168] on span "AAE" at bounding box center [23, 166] width 10 height 7
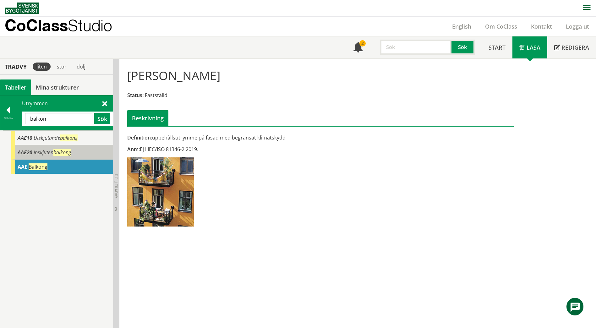
click at [38, 151] on span "Inskjuten balkong" at bounding box center [52, 152] width 37 height 7
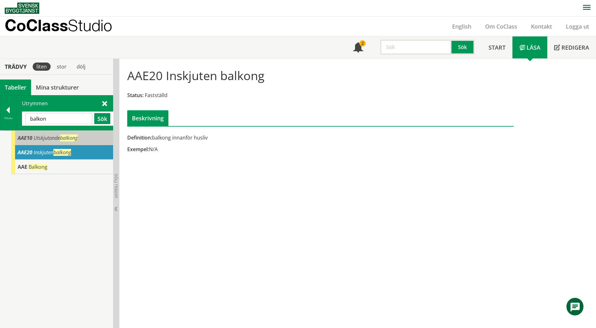
click at [43, 144] on div "AAE10 Utskjutande balkong" at bounding box center [62, 138] width 102 height 14
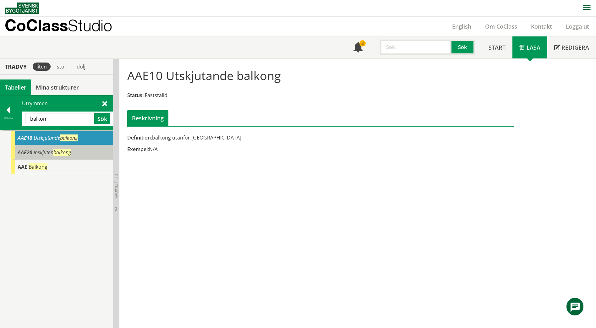
click at [34, 150] on span "Inskjuten balkong" at bounding box center [52, 152] width 37 height 7
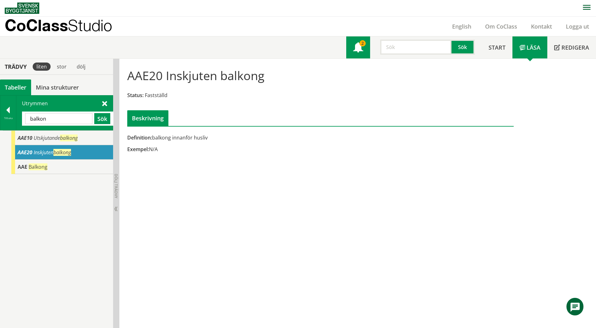
click at [353, 53] on span at bounding box center [358, 48] width 10 height 10
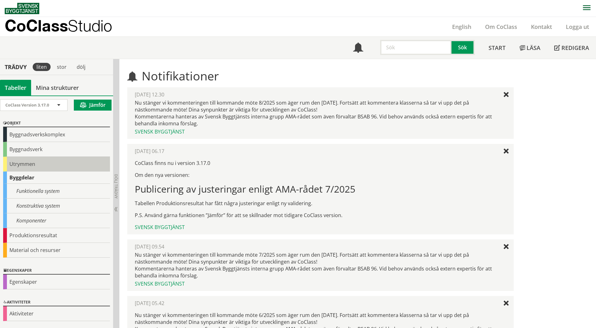
click at [37, 165] on div "Utrymmen" at bounding box center [56, 164] width 107 height 15
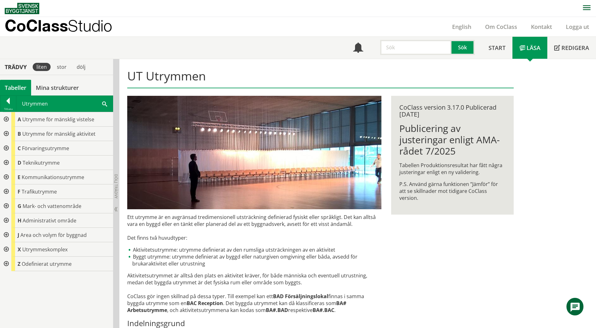
click at [104, 103] on span at bounding box center [104, 103] width 5 height 7
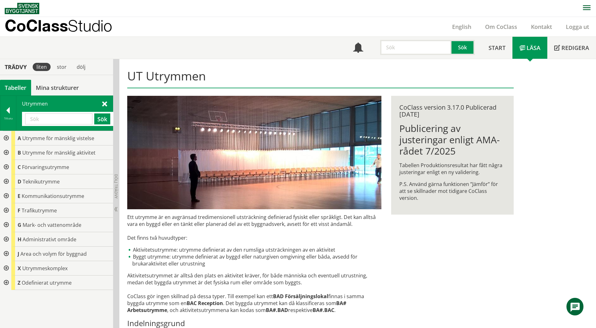
click at [52, 118] on input "text" at bounding box center [58, 118] width 67 height 11
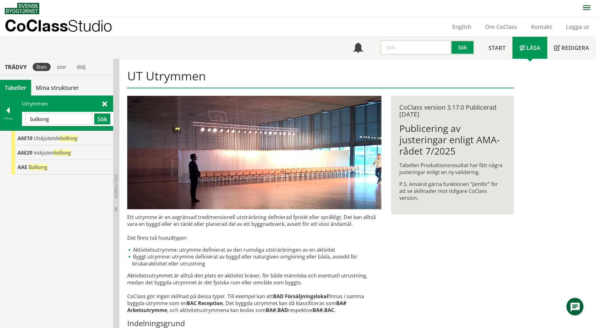
drag, startPoint x: 66, startPoint y: 119, endPoint x: 24, endPoint y: 116, distance: 42.2
click at [24, 116] on div "balkong Sök" at bounding box center [67, 119] width 91 height 14
paste input "INOMHUSGATA"
type input "INOMHUSGATA"
click at [103, 121] on button "Sök" at bounding box center [102, 118] width 16 height 11
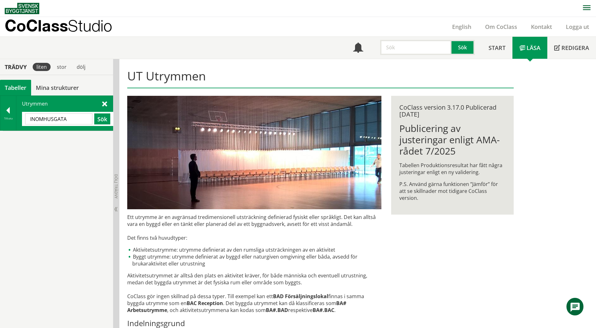
drag, startPoint x: 71, startPoint y: 119, endPoint x: 30, endPoint y: 116, distance: 40.7
click at [30, 116] on input "INOMHUSGATA" at bounding box center [58, 118] width 67 height 11
click at [62, 115] on input "text" at bounding box center [58, 118] width 67 height 11
paste input "Installationsutrymme"
click at [98, 116] on button "Sök" at bounding box center [102, 118] width 16 height 11
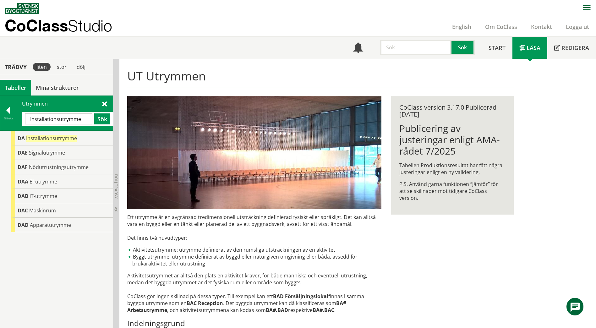
drag, startPoint x: 82, startPoint y: 119, endPoint x: 22, endPoint y: 118, distance: 59.7
click at [22, 118] on div "Installationsutrymme Sök" at bounding box center [67, 119] width 91 height 14
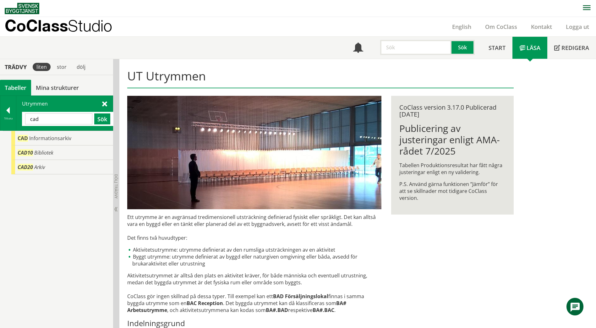
click at [75, 121] on input "cad" at bounding box center [58, 118] width 67 height 11
drag, startPoint x: 47, startPoint y: 122, endPoint x: 11, endPoint y: 122, distance: 36.1
click at [11, 122] on div "Tillbaka Utrymmen cad Sök" at bounding box center [56, 112] width 113 height 35
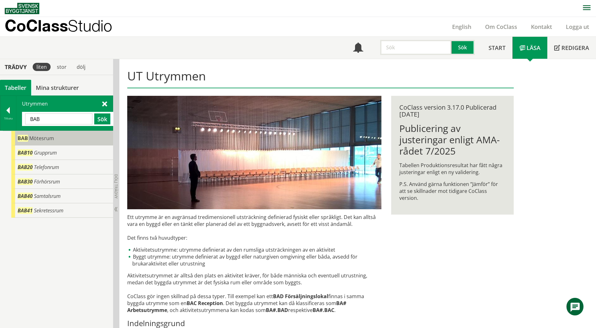
click at [40, 139] on span "Mötesrum" at bounding box center [41, 138] width 25 height 7
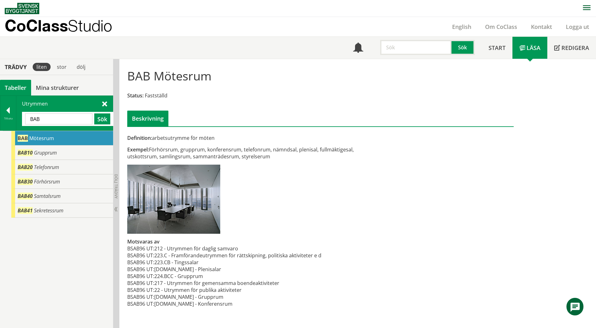
scroll to position [0, 0]
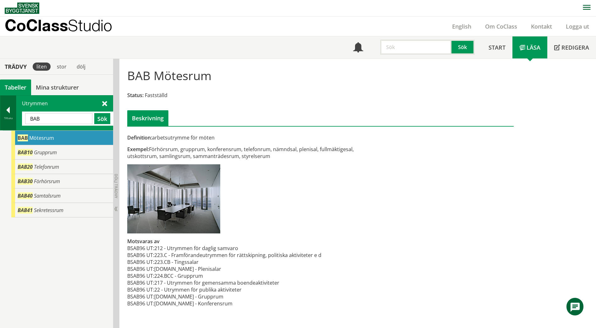
drag, startPoint x: 67, startPoint y: 119, endPoint x: 10, endPoint y: 117, distance: 56.3
click at [10, 117] on div "Tillbaka Utrymmen BAB Sök" at bounding box center [56, 112] width 113 height 35
type input "Avfall"
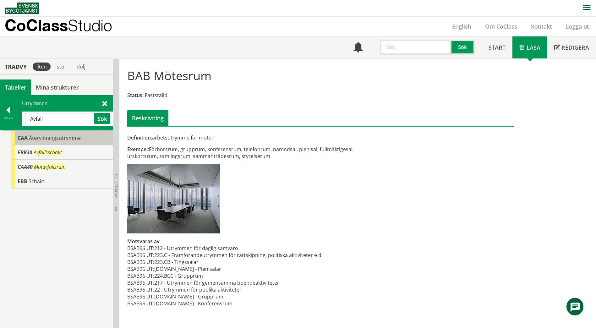
click at [26, 135] on span "CAA" at bounding box center [23, 137] width 10 height 7
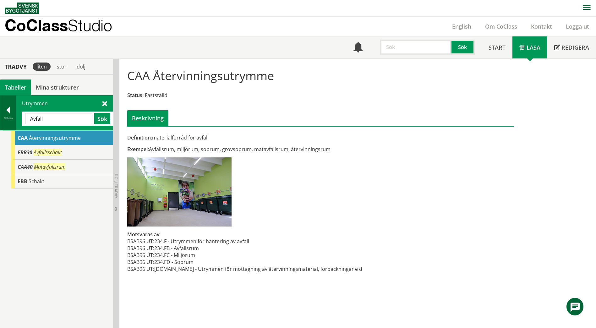
click at [6, 117] on div "Tillbaka" at bounding box center [8, 118] width 16 height 5
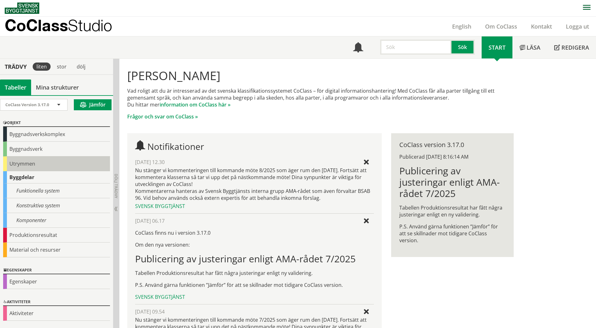
click at [30, 165] on div "Utrymmen" at bounding box center [56, 163] width 107 height 15
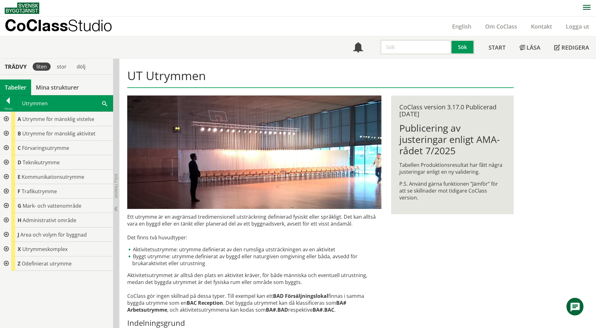
click at [25, 147] on span "Förvaringsutrymme" at bounding box center [45, 147] width 47 height 7
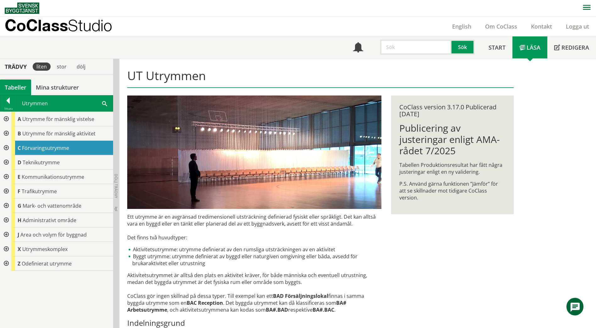
click at [4, 147] on div at bounding box center [5, 148] width 11 height 14
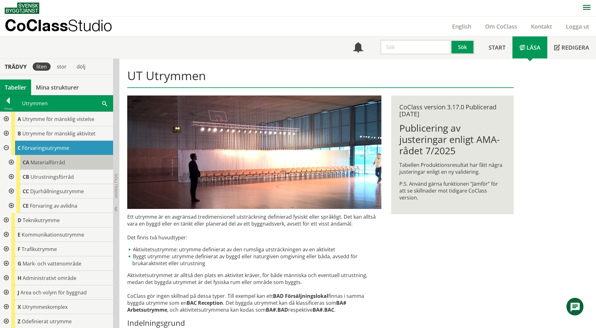
click at [45, 161] on span "Materialförråd" at bounding box center [47, 162] width 35 height 7
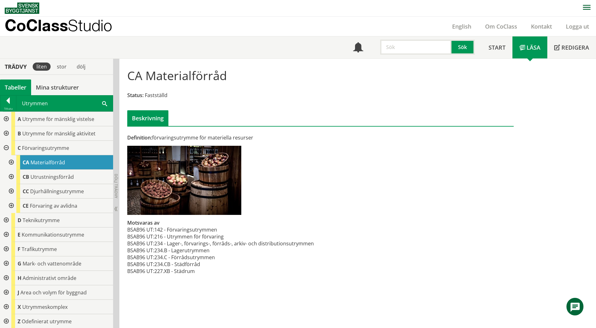
click at [45, 161] on span "Materialförråd" at bounding box center [47, 162] width 35 height 7
click at [11, 164] on div at bounding box center [10, 162] width 11 height 14
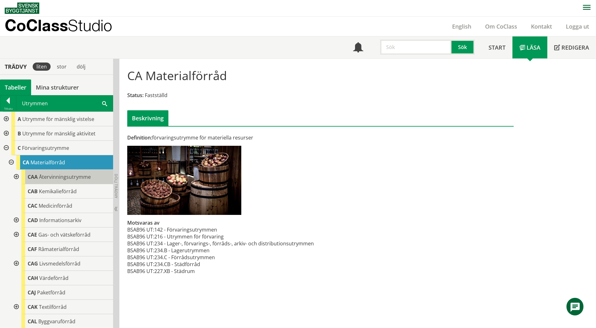
click at [61, 174] on span "Återvinningsutrymme" at bounding box center [65, 176] width 52 height 7
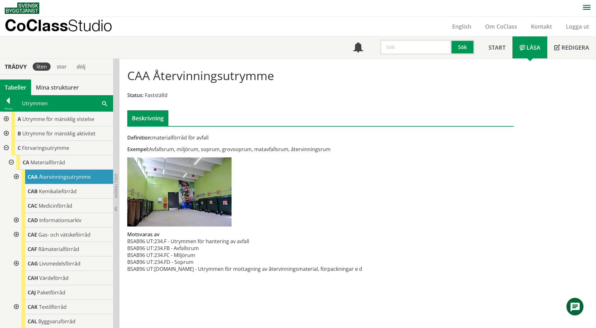
click at [16, 176] on div at bounding box center [15, 177] width 11 height 14
